Goal: Information Seeking & Learning: Learn about a topic

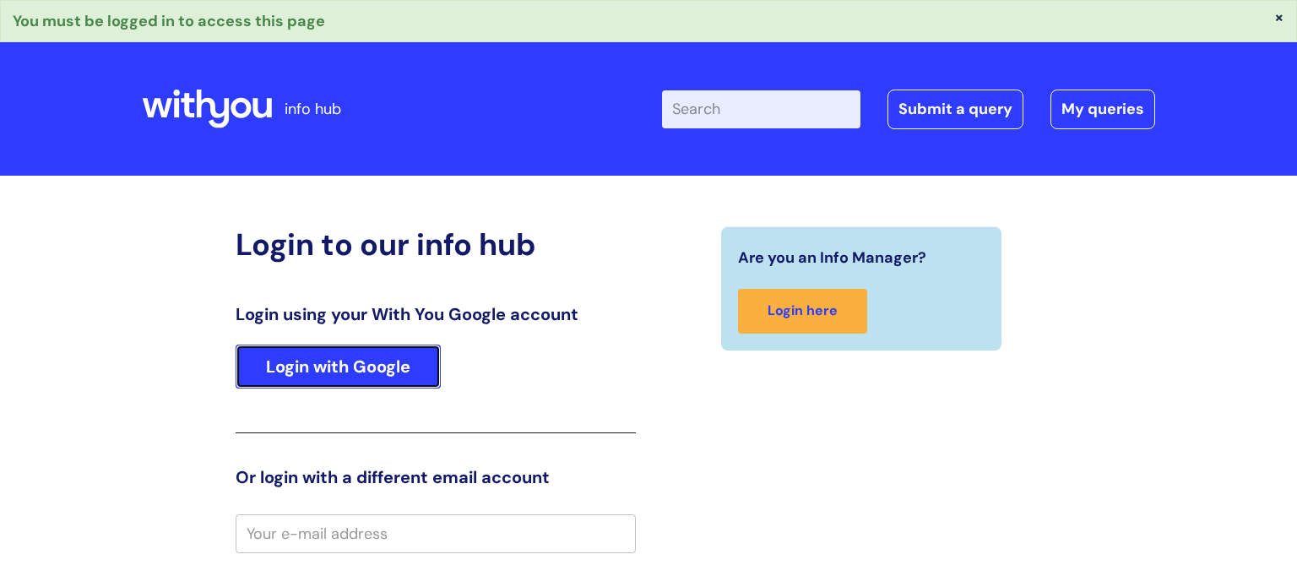
click at [337, 377] on link "Login with Google" at bounding box center [338, 367] width 205 height 44
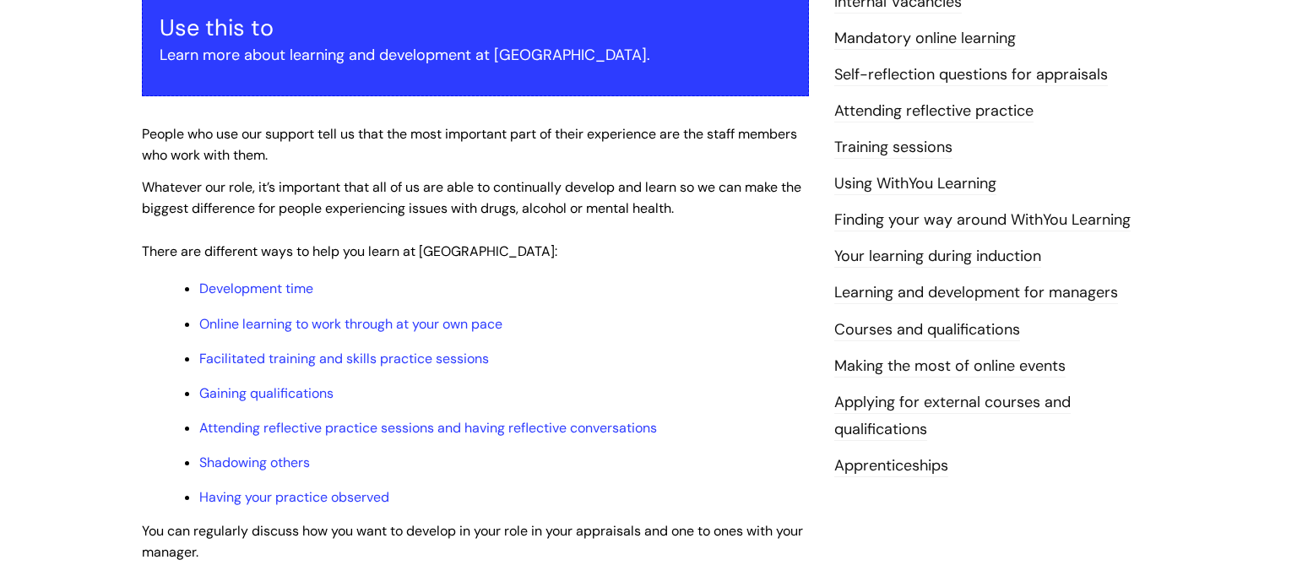
scroll to position [338, 0]
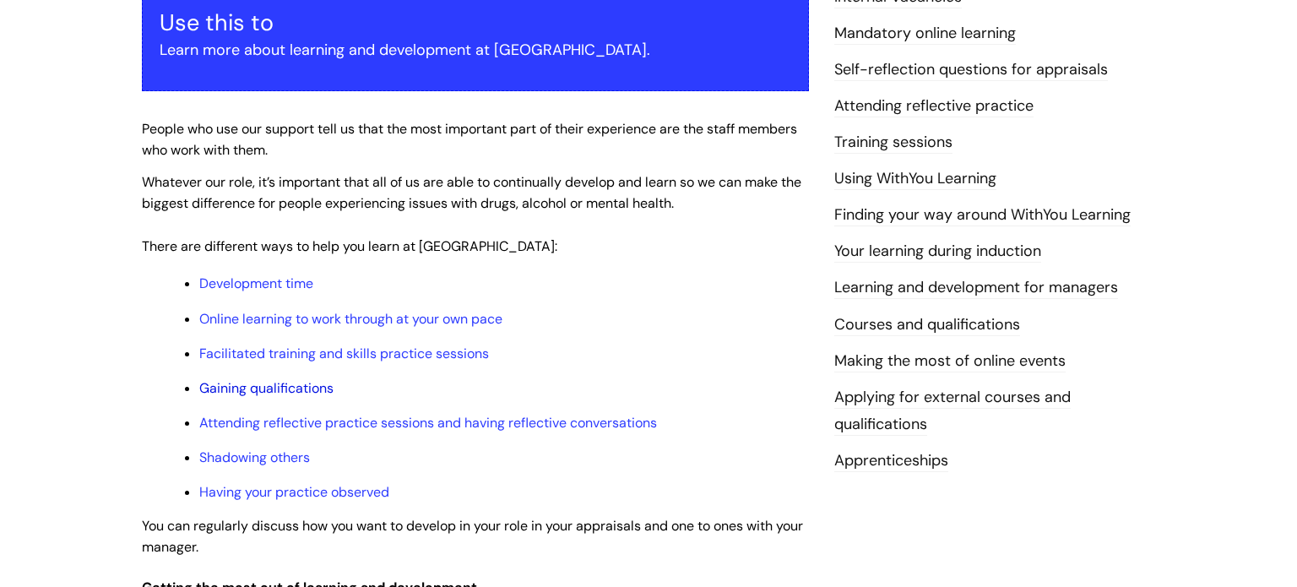
click at [309, 386] on link "Gaining qualifications" at bounding box center [266, 388] width 134 height 18
